Goal: Navigation & Orientation: Find specific page/section

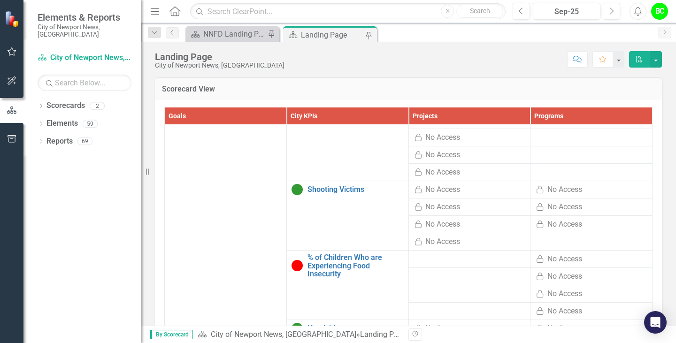
scroll to position [94, 0]
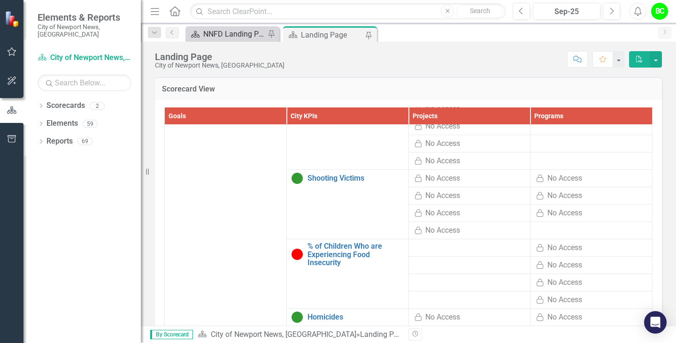
click at [251, 38] on div "NNFD Landing Page" at bounding box center [234, 34] width 62 height 12
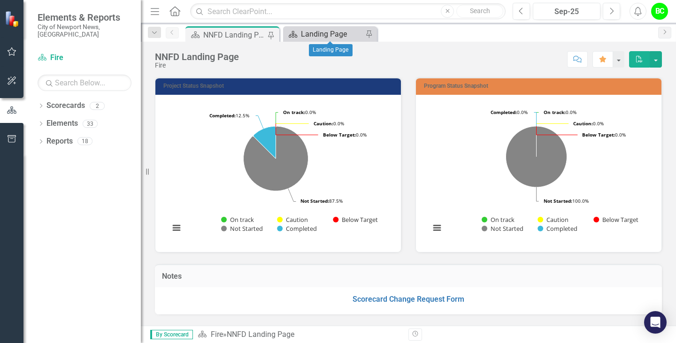
click at [338, 38] on div "Landing Page" at bounding box center [332, 34] width 62 height 12
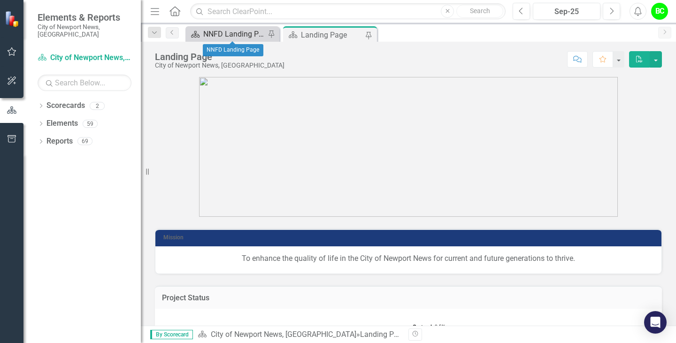
click at [236, 38] on div "NNFD Landing Page" at bounding box center [234, 34] width 62 height 12
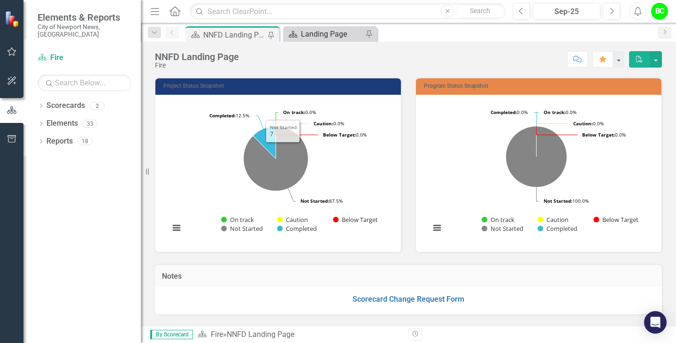
click at [319, 30] on div "Landing Page" at bounding box center [332, 34] width 62 height 12
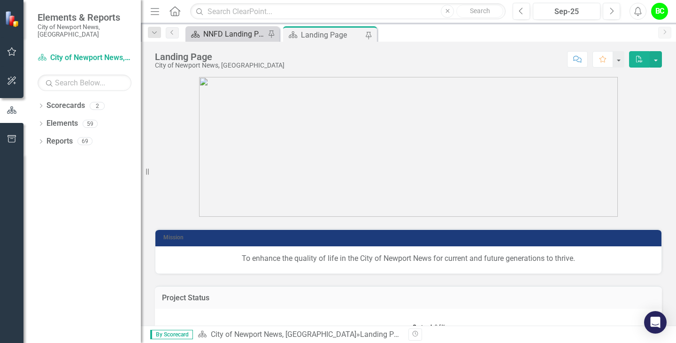
click at [241, 37] on div "NNFD Landing Page" at bounding box center [234, 34] width 62 height 12
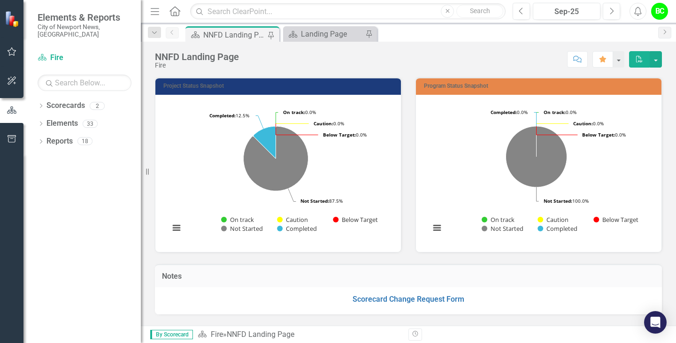
click at [151, 12] on icon "Menu" at bounding box center [155, 11] width 12 height 10
